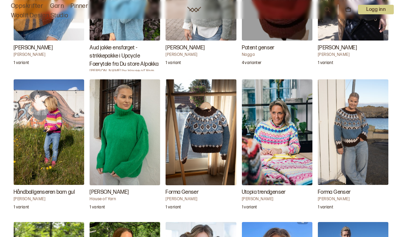
scroll to position [1506, 0]
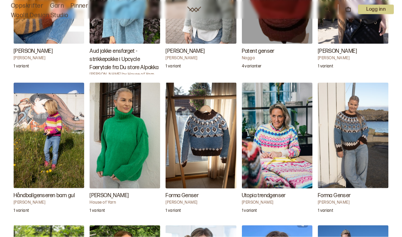
click at [346, 149] on img "Forma Genser" at bounding box center [353, 136] width 71 height 106
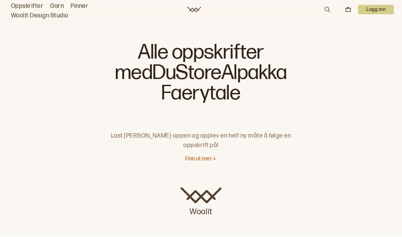
click at [36, 8] on link "Oppskrifter" at bounding box center [27, 6] width 32 height 10
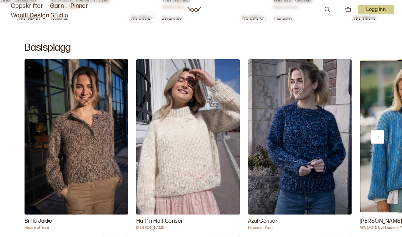
scroll to position [3018, 0]
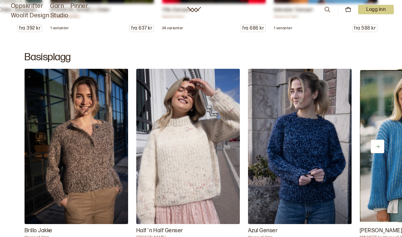
click at [373, 153] on button at bounding box center [378, 147] width 14 height 14
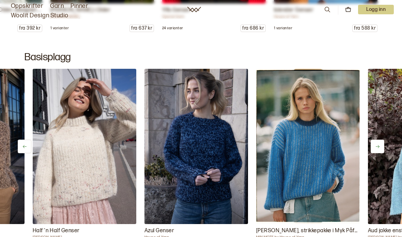
click at [377, 149] on icon at bounding box center [377, 146] width 5 height 5
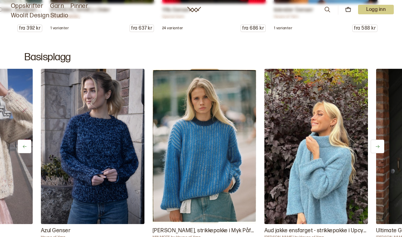
click at [376, 149] on icon at bounding box center [377, 146] width 5 height 5
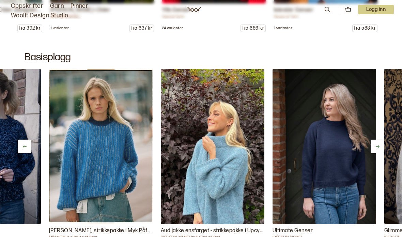
click at [376, 149] on icon at bounding box center [377, 146] width 5 height 5
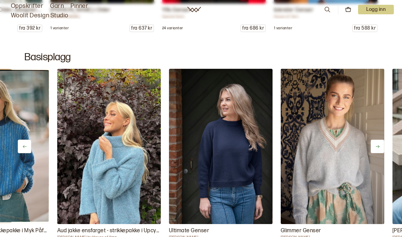
click at [378, 149] on icon at bounding box center [377, 146] width 5 height 5
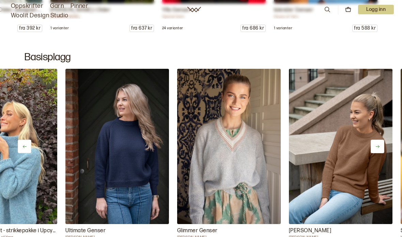
click at [381, 153] on button at bounding box center [378, 147] width 14 height 14
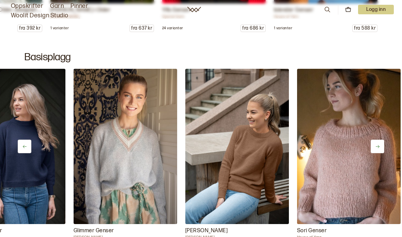
click at [380, 149] on icon at bounding box center [377, 146] width 5 height 5
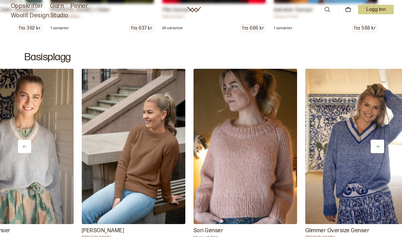
click at [378, 153] on button at bounding box center [378, 147] width 14 height 14
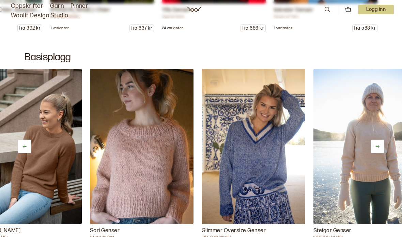
click at [378, 149] on icon at bounding box center [377, 146] width 5 height 5
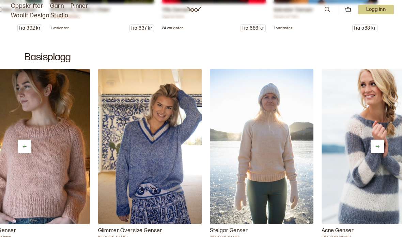
click at [377, 149] on icon at bounding box center [377, 146] width 5 height 5
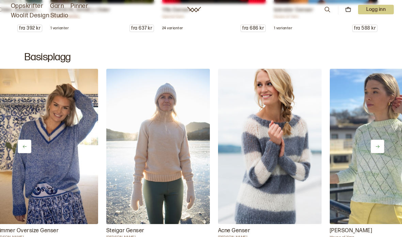
click at [379, 153] on button at bounding box center [378, 147] width 14 height 14
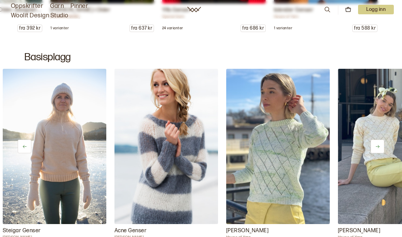
click at [378, 149] on icon at bounding box center [377, 146] width 5 height 5
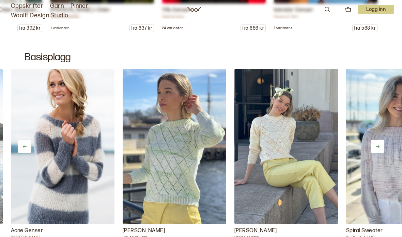
click at [377, 149] on icon at bounding box center [377, 146] width 5 height 5
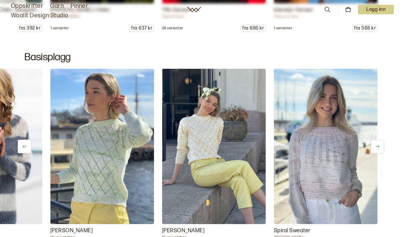
click at [377, 149] on icon at bounding box center [377, 146] width 5 height 5
click at [378, 149] on icon at bounding box center [377, 146] width 5 height 5
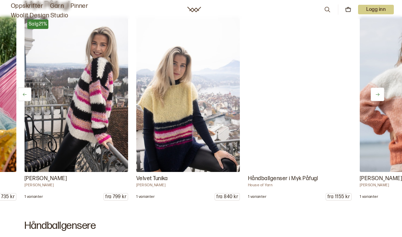
scroll to position [0, 782]
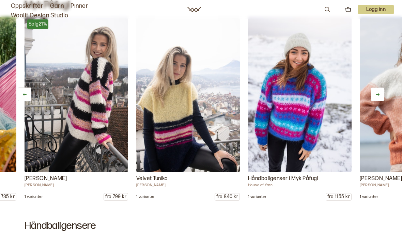
click at [375, 101] on button at bounding box center [378, 95] width 14 height 14
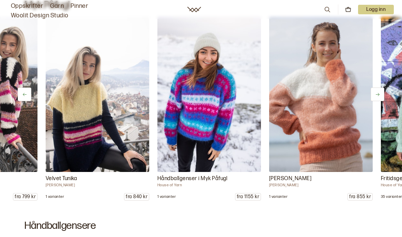
scroll to position [0, 886]
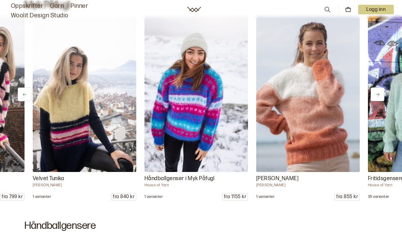
click at [376, 101] on button at bounding box center [378, 95] width 14 height 14
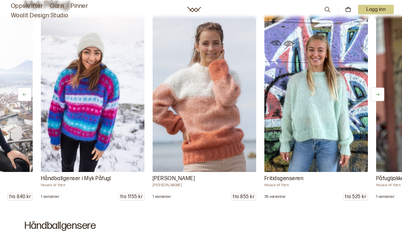
scroll to position [0, 989]
click at [377, 96] on icon at bounding box center [378, 94] width 4 height 3
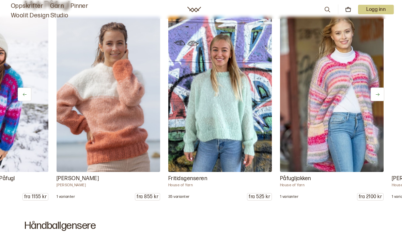
scroll to position [0, 1093]
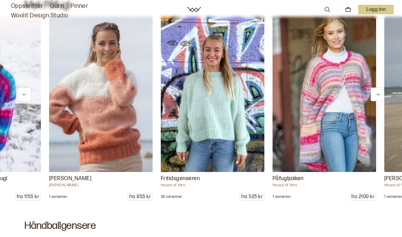
click at [375, 101] on button at bounding box center [378, 95] width 14 height 14
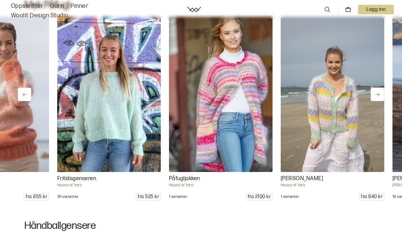
click at [378, 96] on icon at bounding box center [378, 94] width 4 height 3
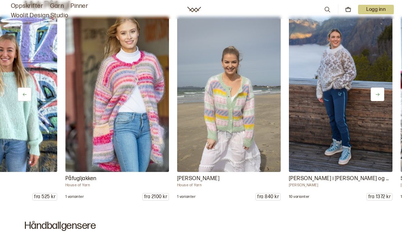
click at [375, 97] on icon at bounding box center [377, 94] width 5 height 5
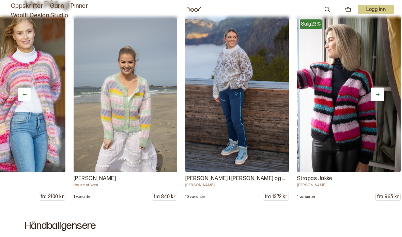
scroll to position [0, 1404]
click at [378, 101] on button at bounding box center [378, 95] width 14 height 14
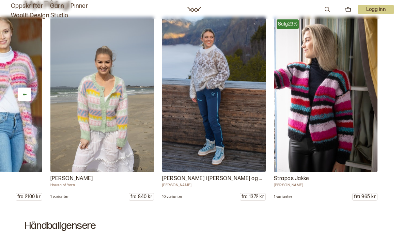
scroll to position [0, 1507]
click at [378, 96] on icon at bounding box center [378, 94] width 4 height 3
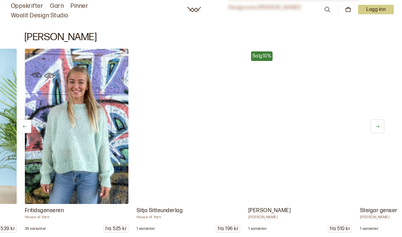
scroll to position [0, 447]
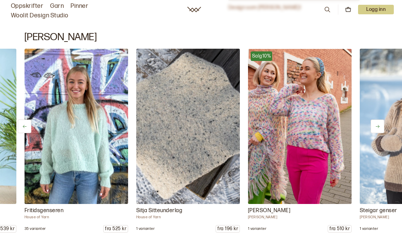
click at [380, 129] on icon at bounding box center [377, 126] width 5 height 5
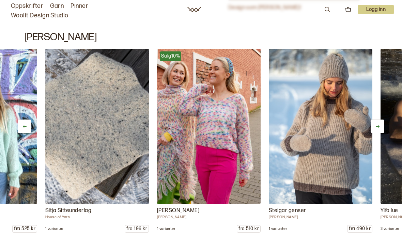
scroll to position [0, 551]
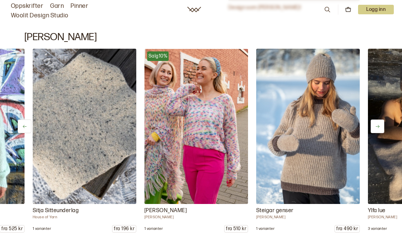
click at [379, 129] on icon at bounding box center [377, 126] width 5 height 5
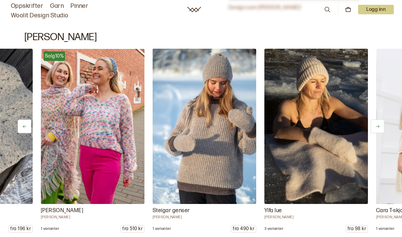
click at [374, 133] on button at bounding box center [378, 127] width 14 height 14
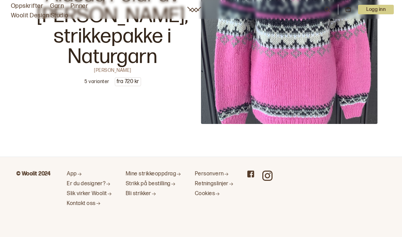
scroll to position [0, 1427]
